Goal: Transaction & Acquisition: Purchase product/service

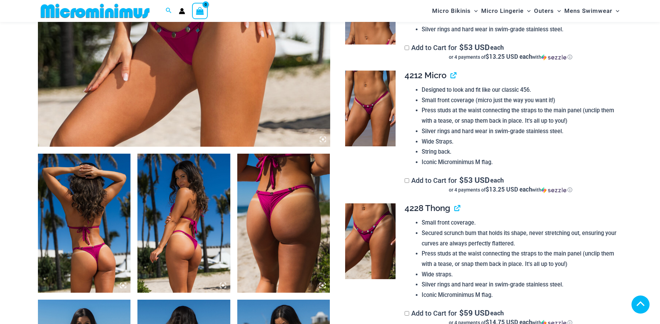
scroll to position [345, 0]
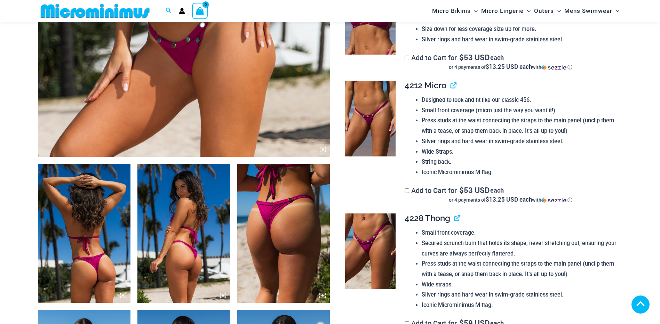
type input "**********"
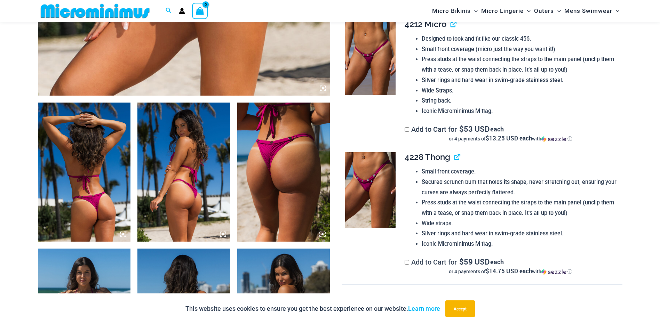
scroll to position [414, 0]
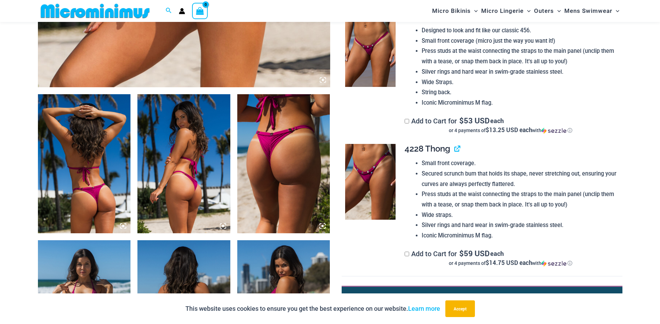
click at [367, 176] on img at bounding box center [370, 182] width 50 height 76
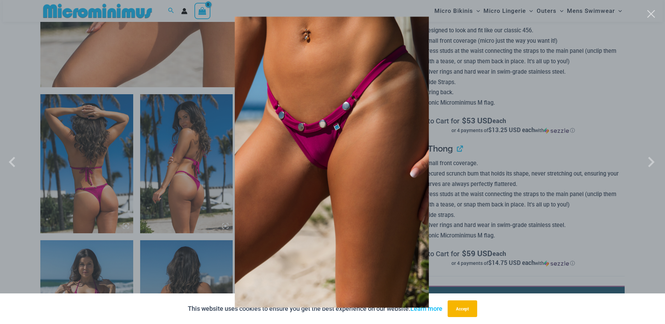
click at [325, 170] on img at bounding box center [332, 162] width 194 height 291
click at [202, 164] on div at bounding box center [332, 162] width 665 height 324
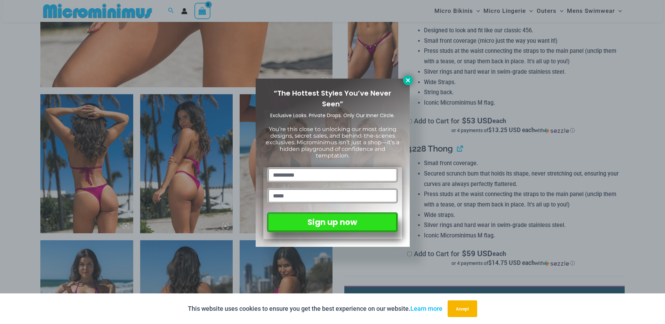
click at [410, 79] on icon at bounding box center [408, 80] width 4 height 4
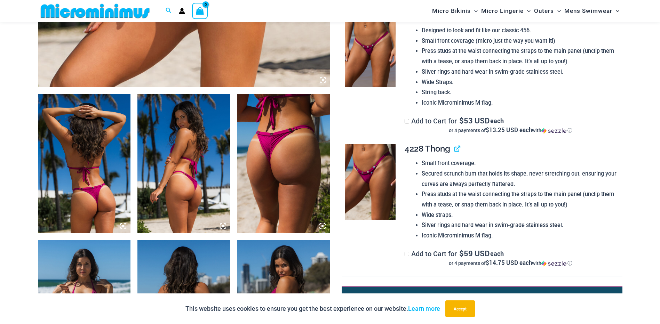
click at [266, 144] on img at bounding box center [283, 163] width 93 height 139
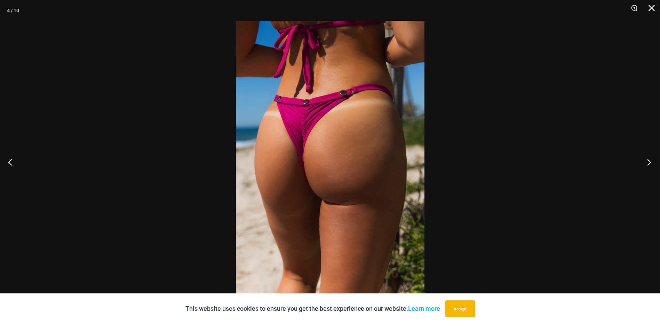
click at [649, 160] on button "Next" at bounding box center [647, 162] width 26 height 35
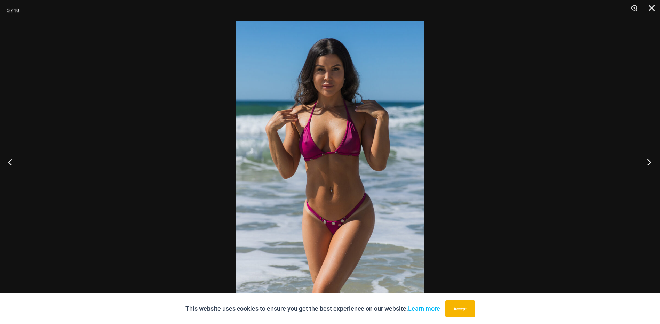
click at [649, 160] on button "Next" at bounding box center [647, 162] width 26 height 35
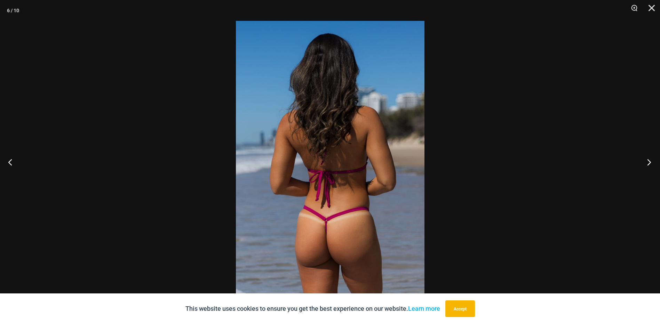
click at [649, 160] on button "Next" at bounding box center [647, 162] width 26 height 35
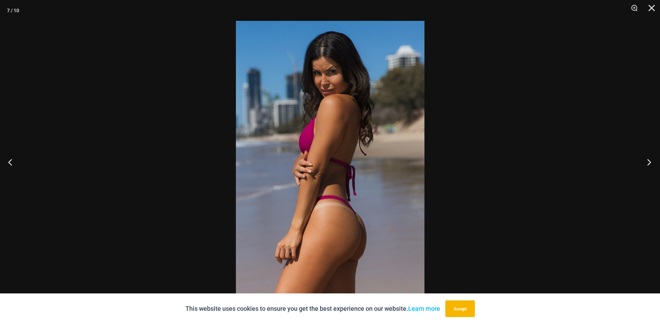
click at [649, 160] on button "Next" at bounding box center [647, 162] width 26 height 35
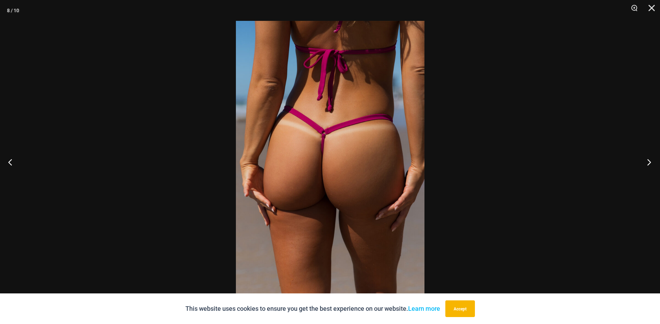
click at [649, 160] on button "Next" at bounding box center [647, 162] width 26 height 35
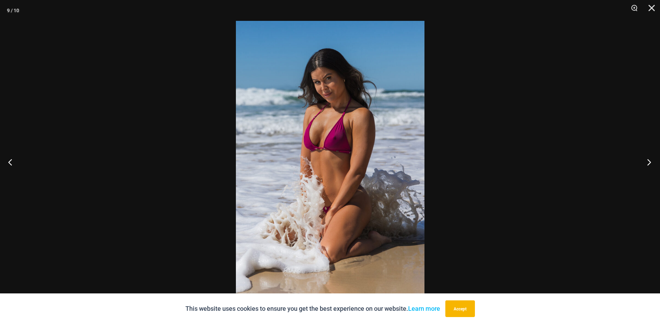
click at [649, 160] on button "Next" at bounding box center [647, 162] width 26 height 35
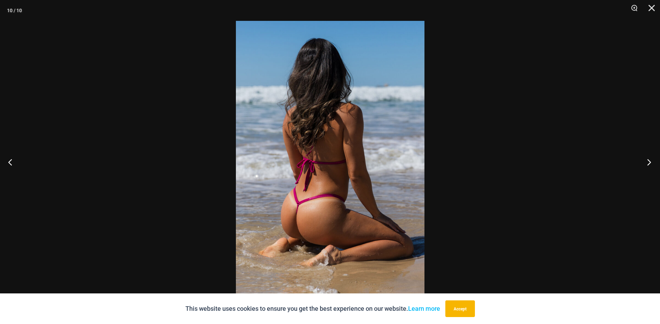
click at [649, 160] on button "Next" at bounding box center [647, 162] width 26 height 35
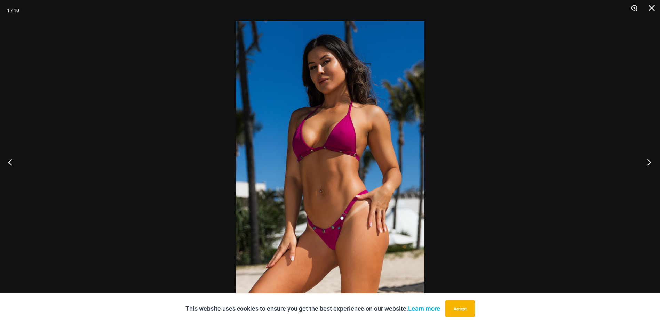
click at [649, 160] on button "Next" at bounding box center [647, 162] width 26 height 35
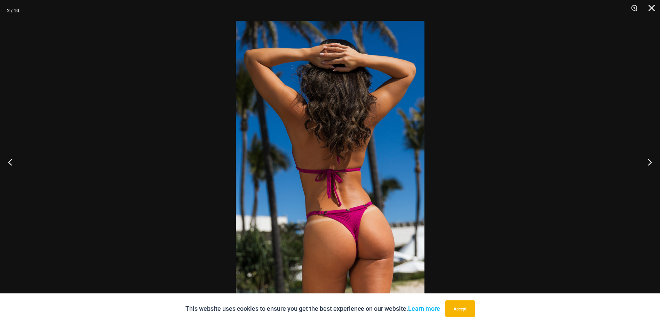
click at [345, 217] on img at bounding box center [330, 162] width 189 height 282
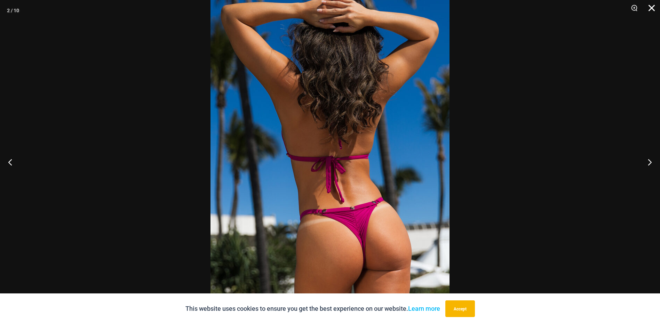
click at [651, 9] on button "Close" at bounding box center [648, 10] width 17 height 21
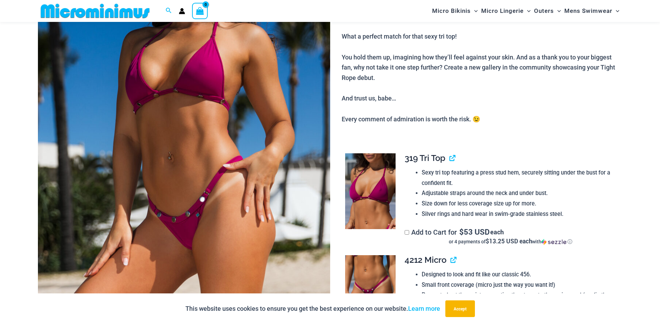
scroll to position [66, 0]
